Goal: Use online tool/utility: Utilize a website feature to perform a specific function

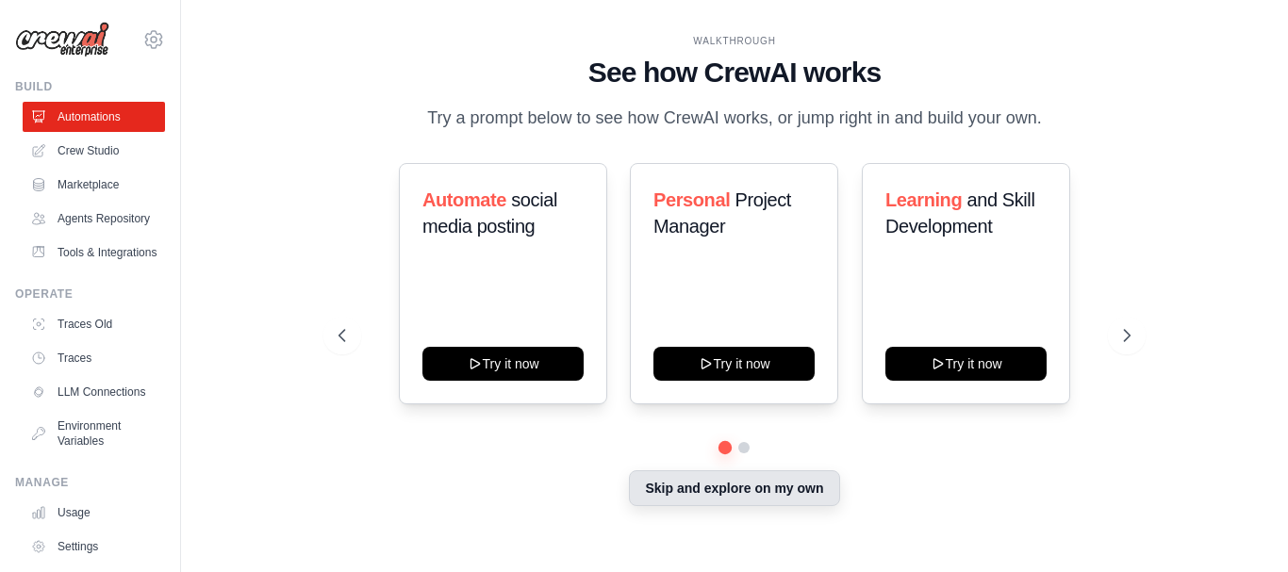
click at [734, 499] on button "Skip and explore on my own" at bounding box center [734, 489] width 210 height 36
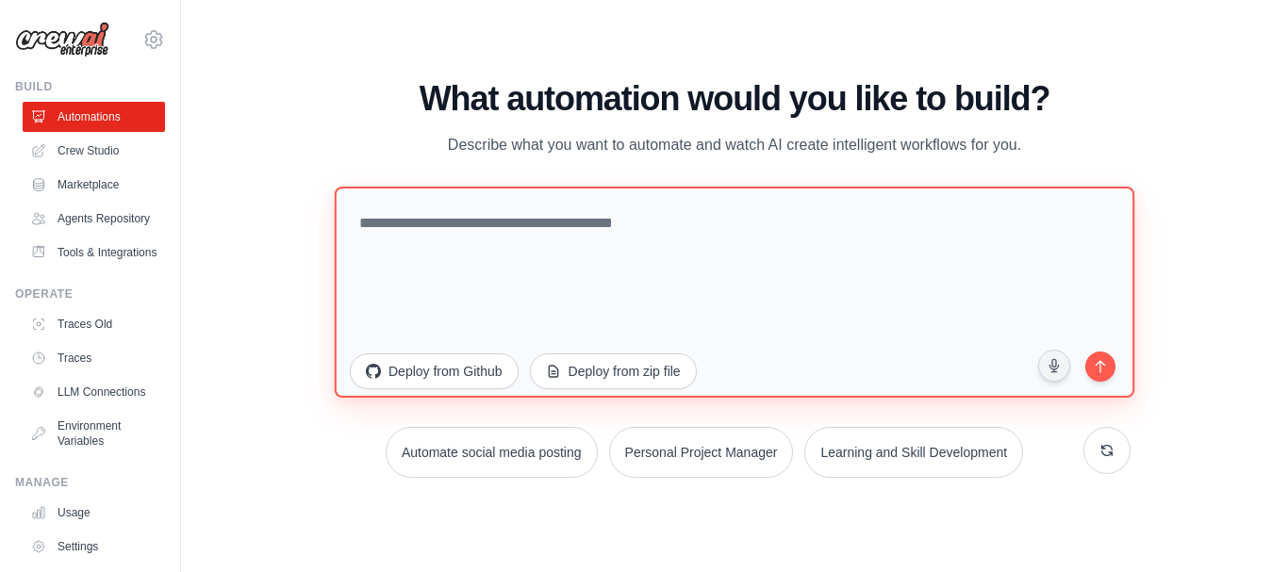
click at [401, 230] on textarea at bounding box center [735, 291] width 800 height 211
paste textarea "**********"
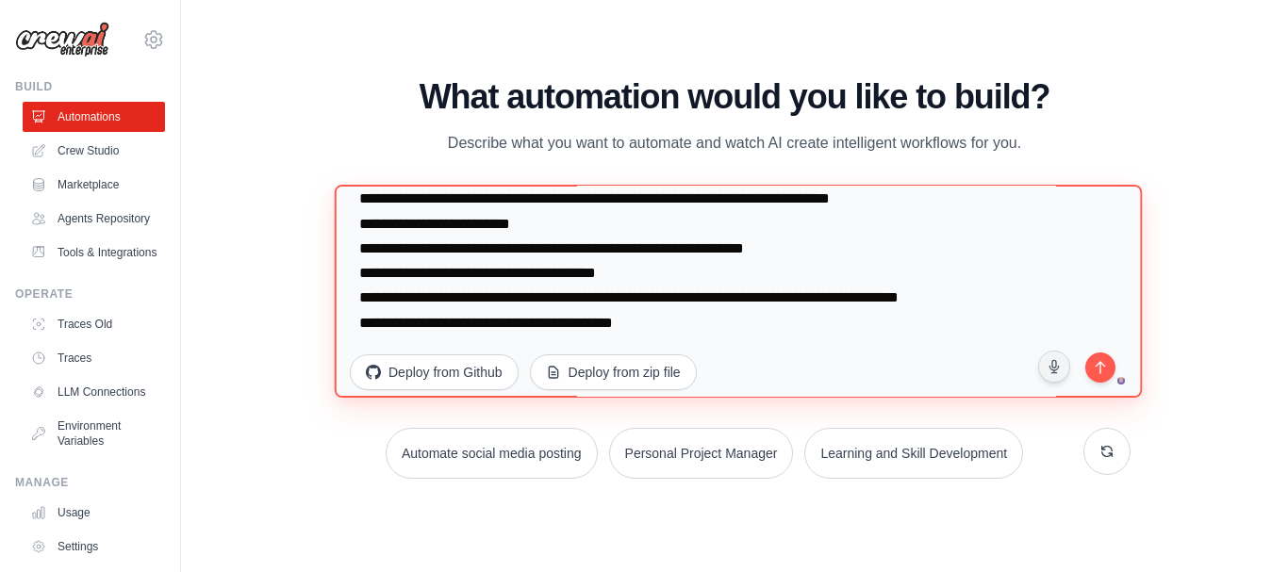
scroll to position [2046, 0]
type textarea "**********"
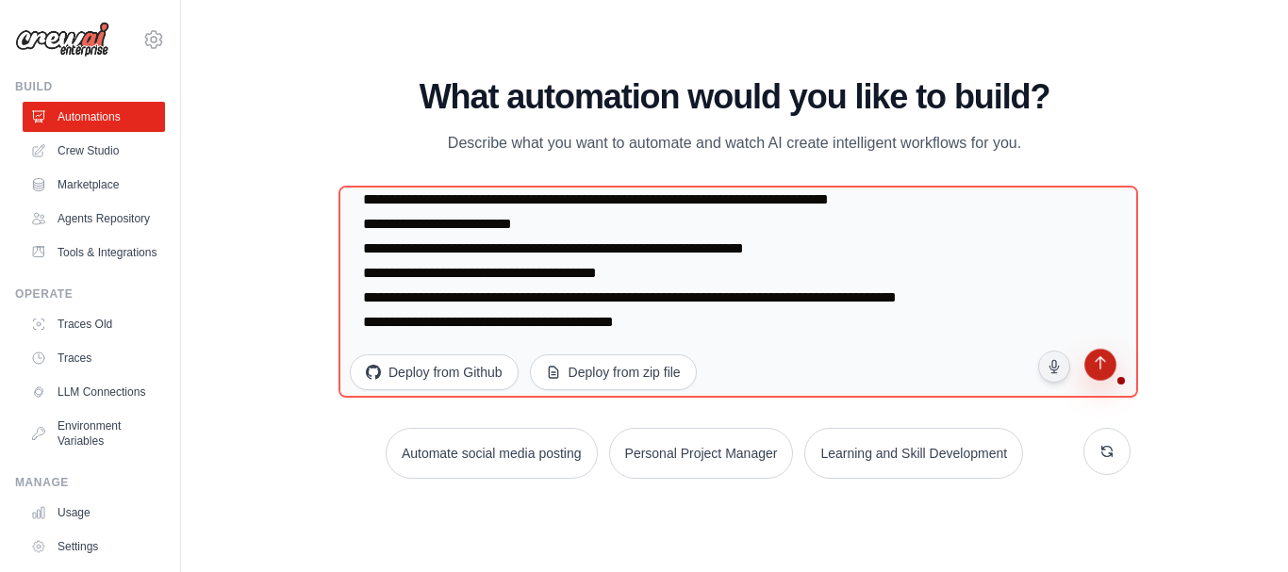
click at [1098, 365] on icon "submit" at bounding box center [1100, 365] width 18 height 18
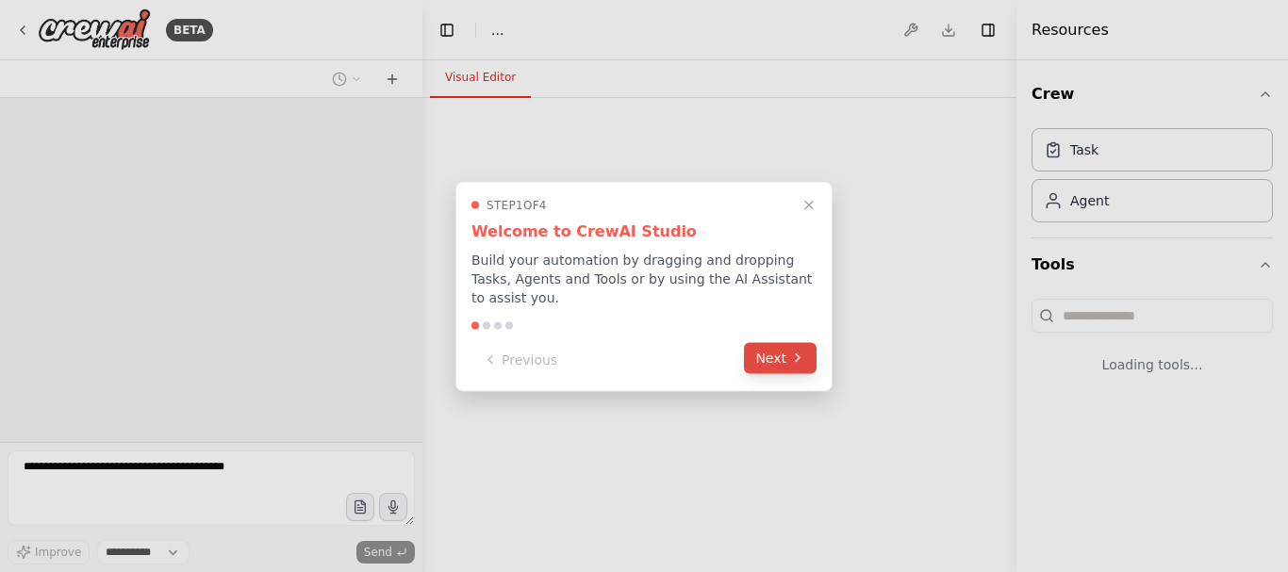
select select "****"
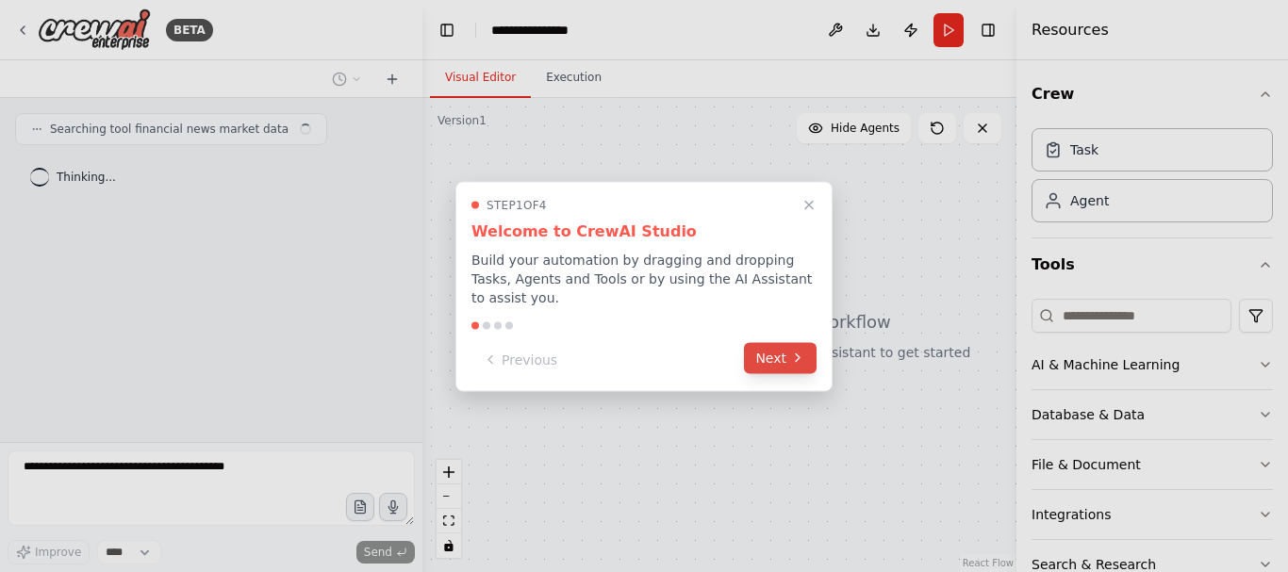
click at [778, 355] on button "Next" at bounding box center [780, 357] width 73 height 31
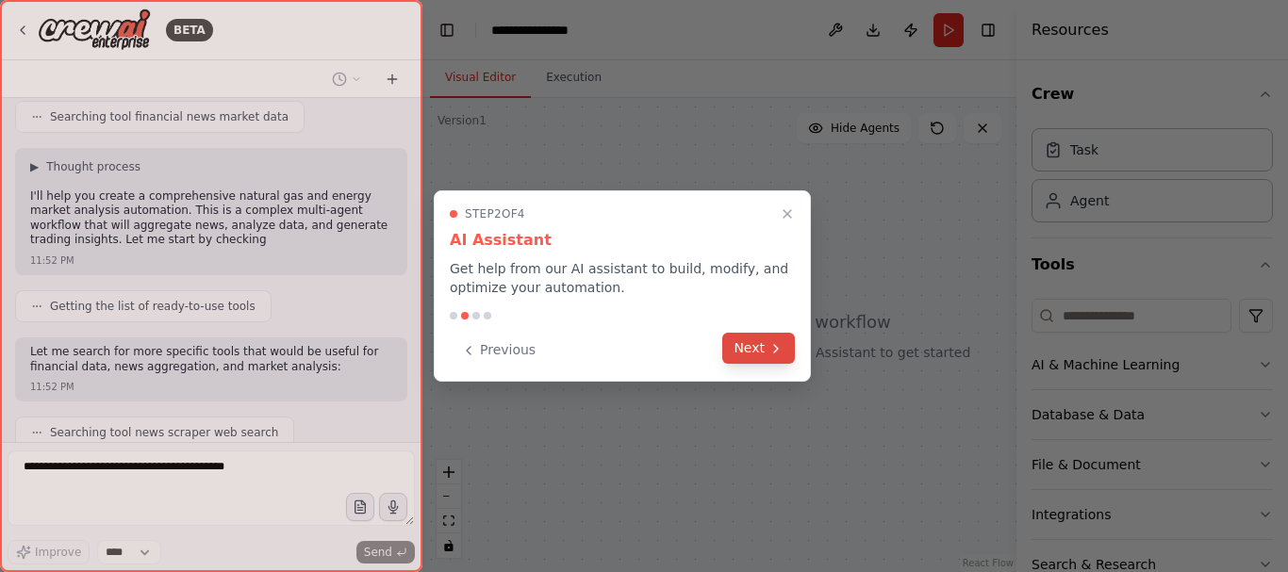
scroll to position [1479, 0]
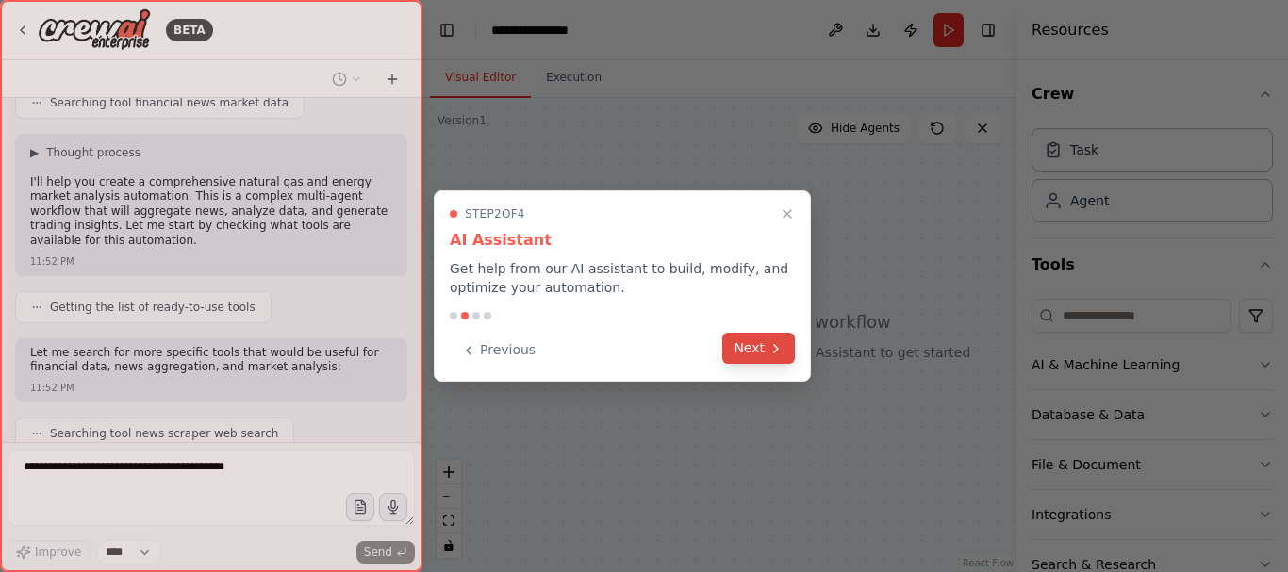
click at [768, 350] on button "Next" at bounding box center [758, 348] width 73 height 31
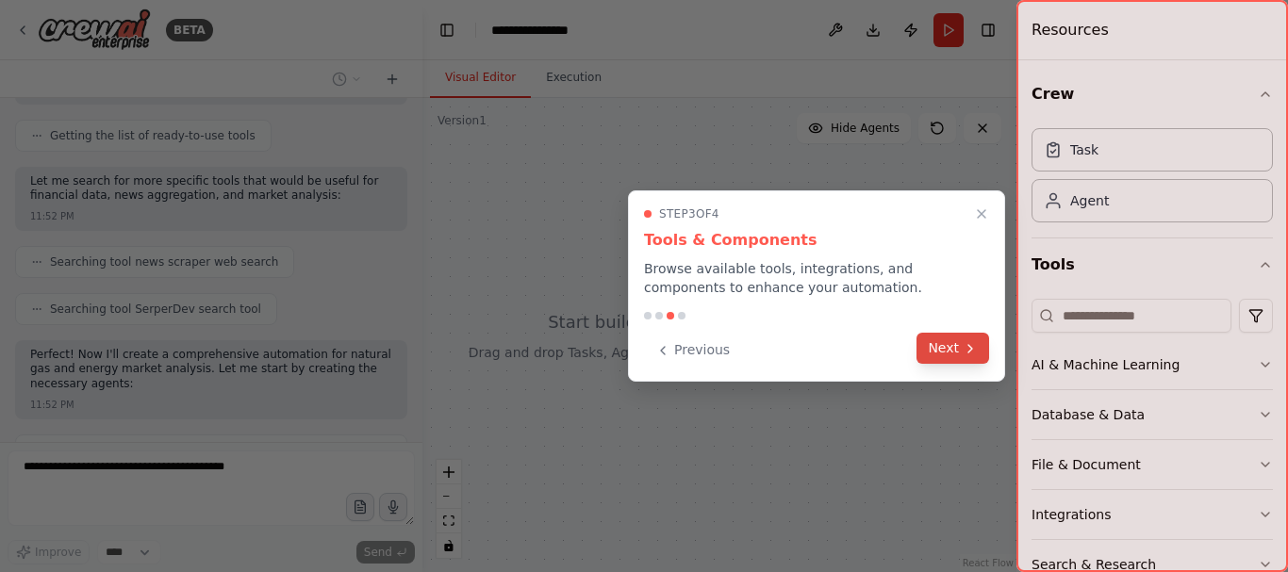
scroll to position [1635, 0]
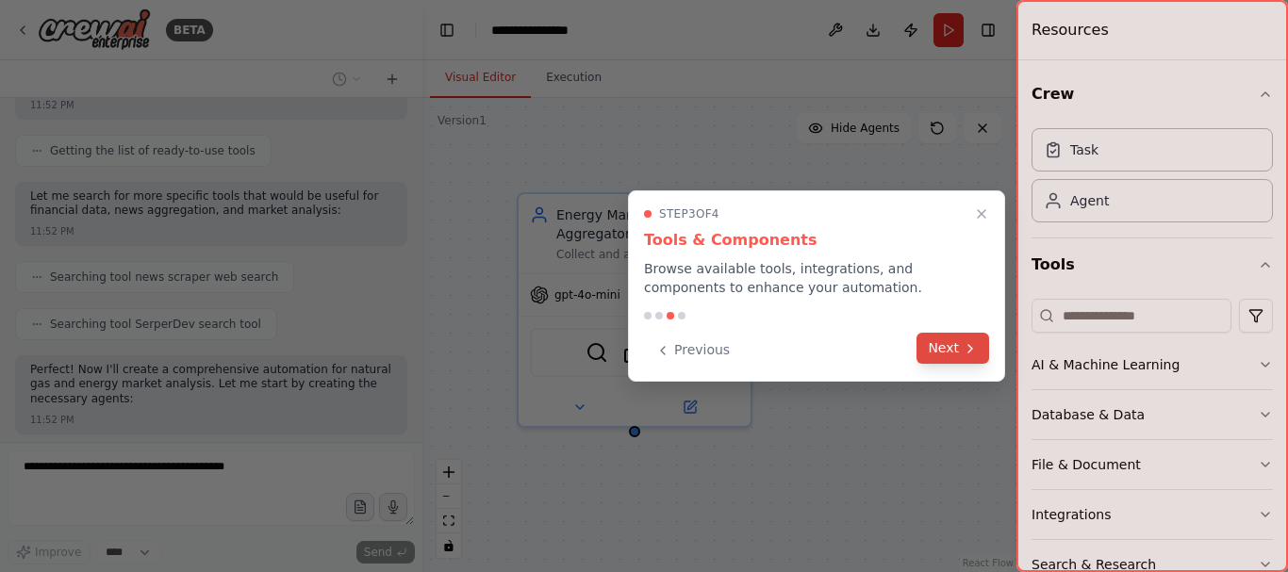
click at [954, 347] on button "Next" at bounding box center [953, 348] width 73 height 31
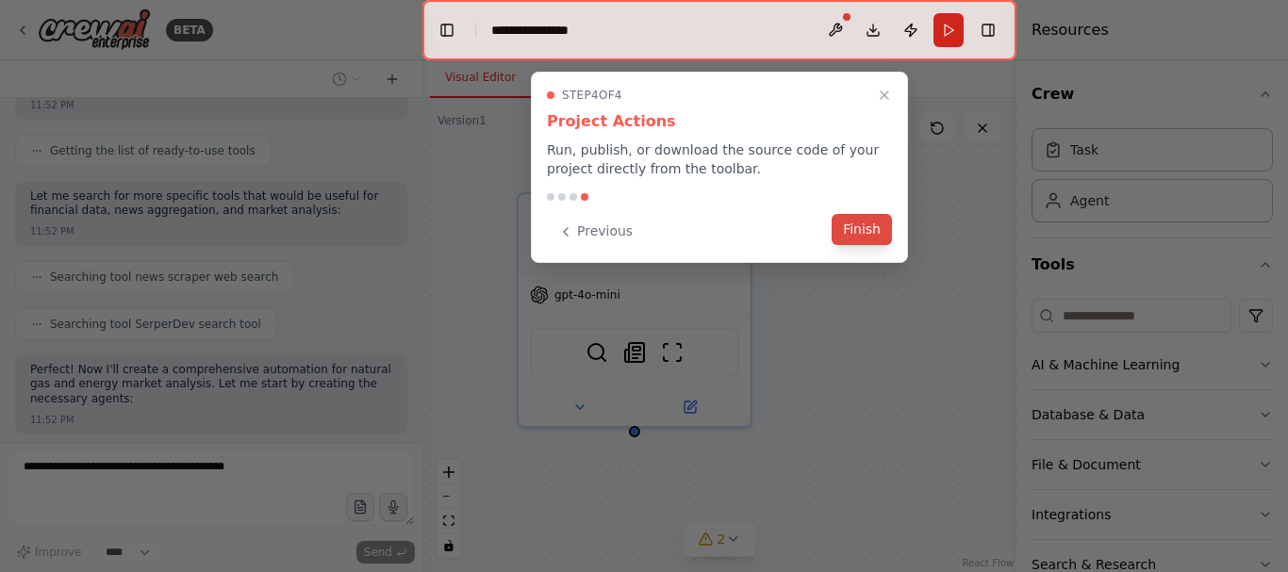
scroll to position [1697, 0]
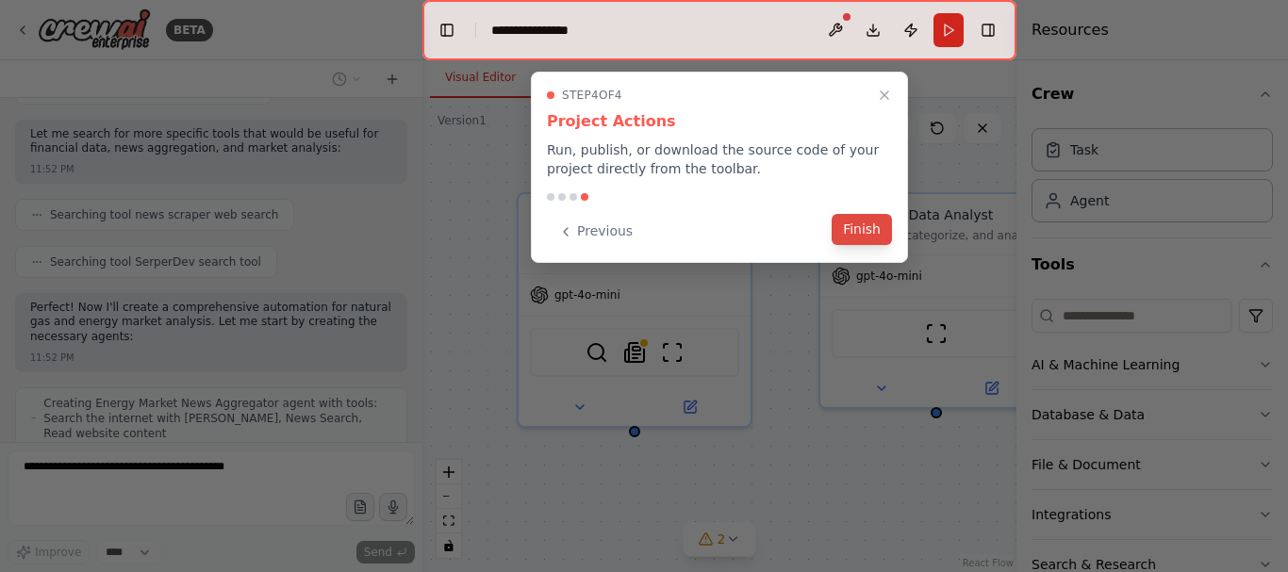
click at [867, 231] on button "Finish" at bounding box center [862, 229] width 60 height 31
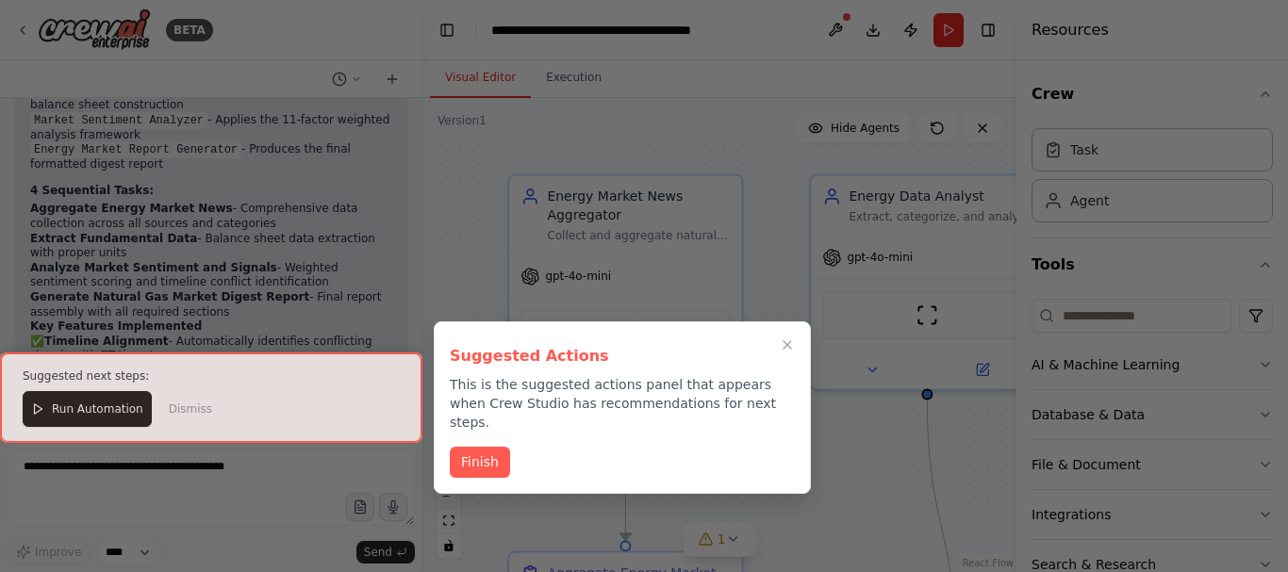
scroll to position [2855, 0]
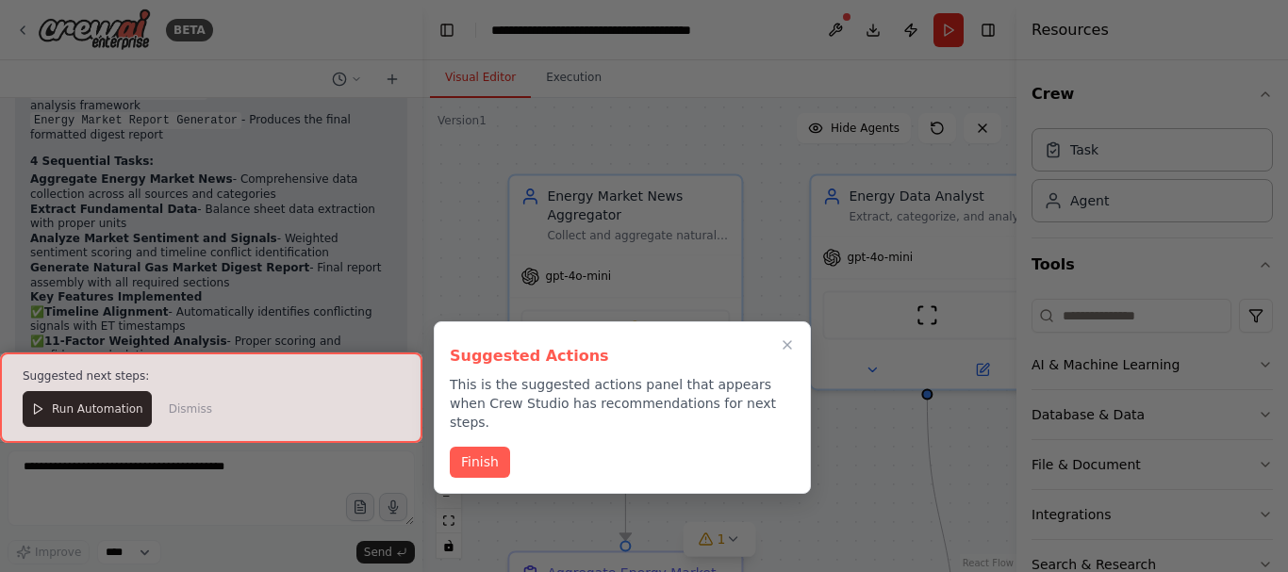
drag, startPoint x: 486, startPoint y: 440, endPoint x: 474, endPoint y: 448, distance: 13.6
click at [487, 447] on button "Finish" at bounding box center [480, 462] width 60 height 31
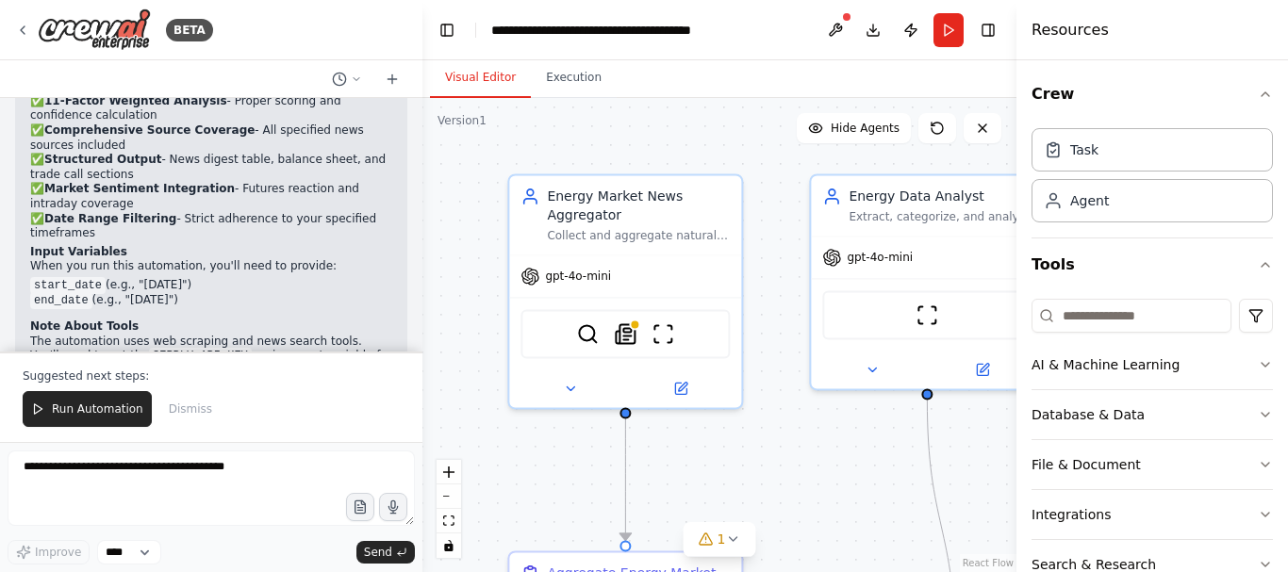
scroll to position [3111, 0]
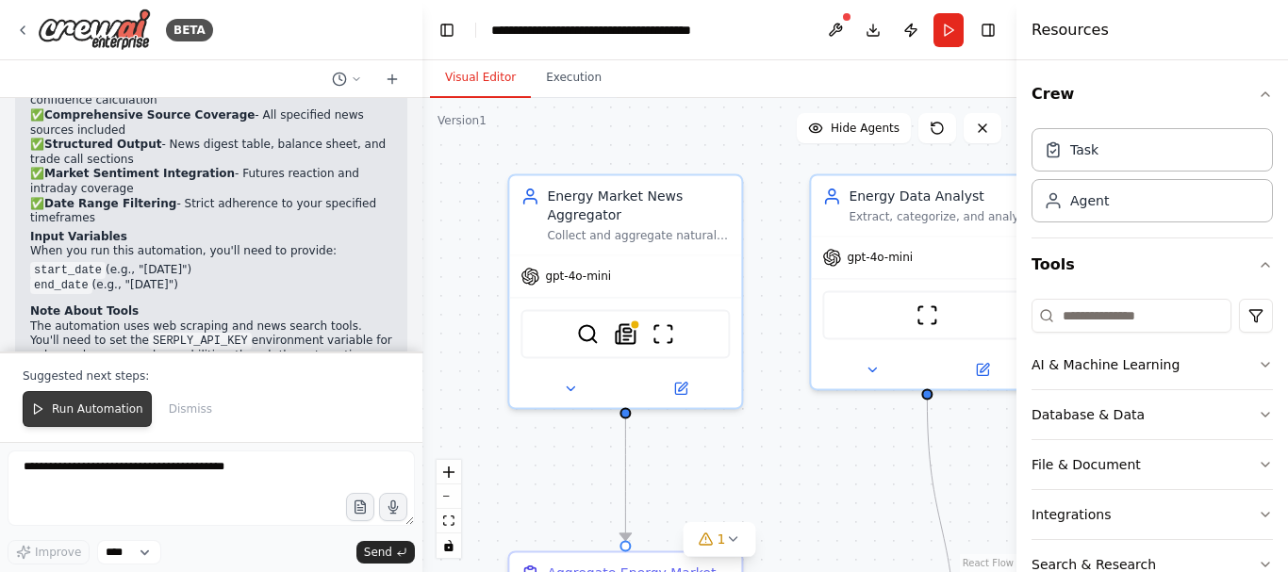
click at [98, 409] on span "Run Automation" at bounding box center [97, 409] width 91 height 15
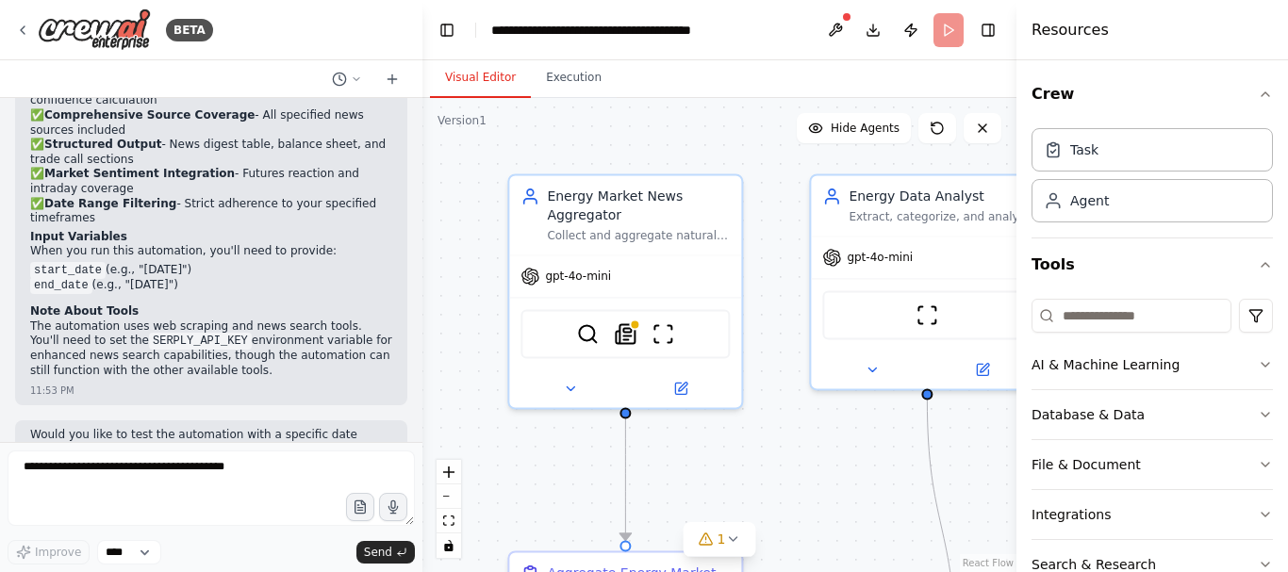
scroll to position [3020, 0]
